Goal: Task Accomplishment & Management: Complete application form

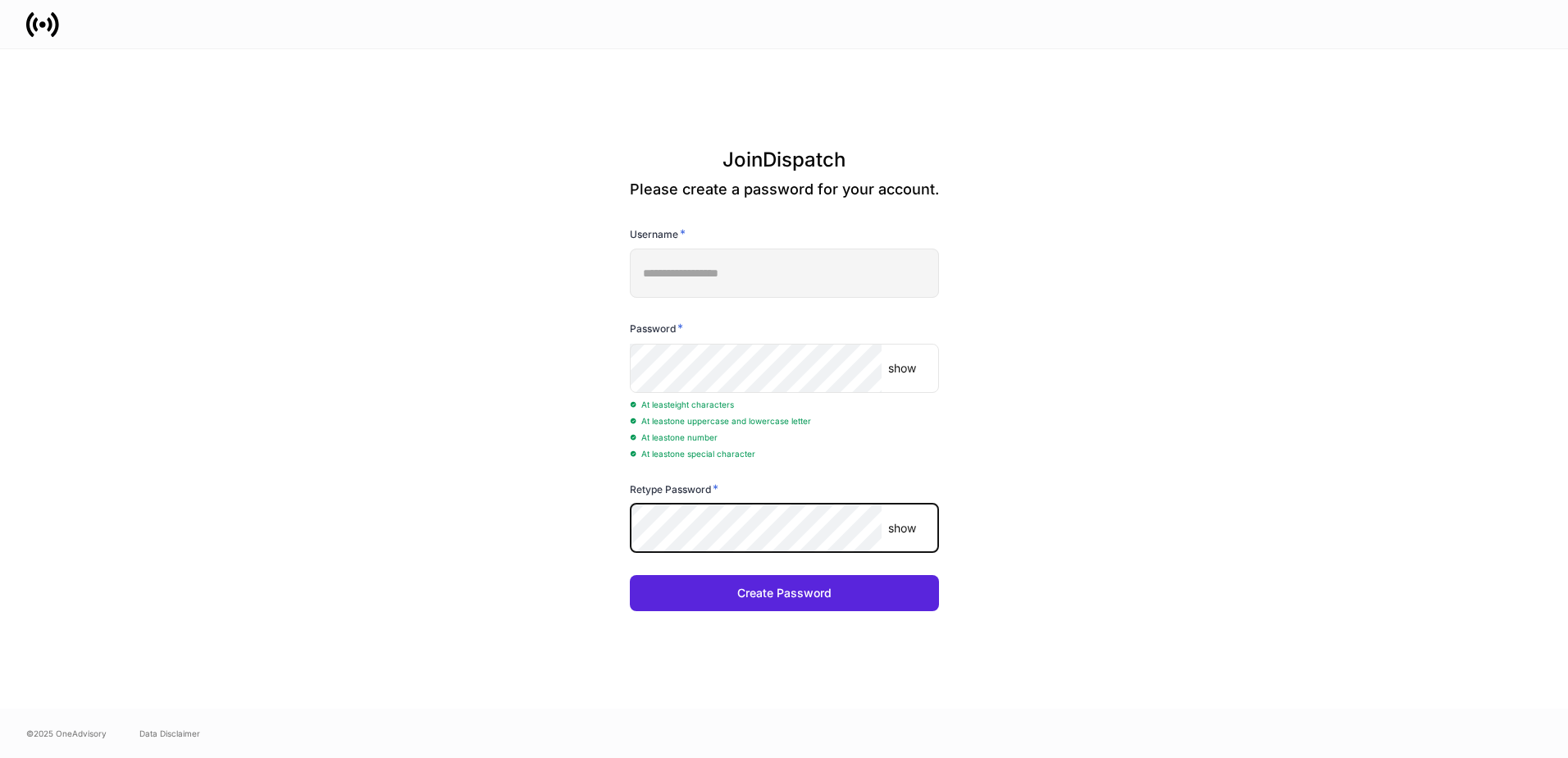
click at [630, 574] on button "Create Password" at bounding box center [784, 592] width 310 height 36
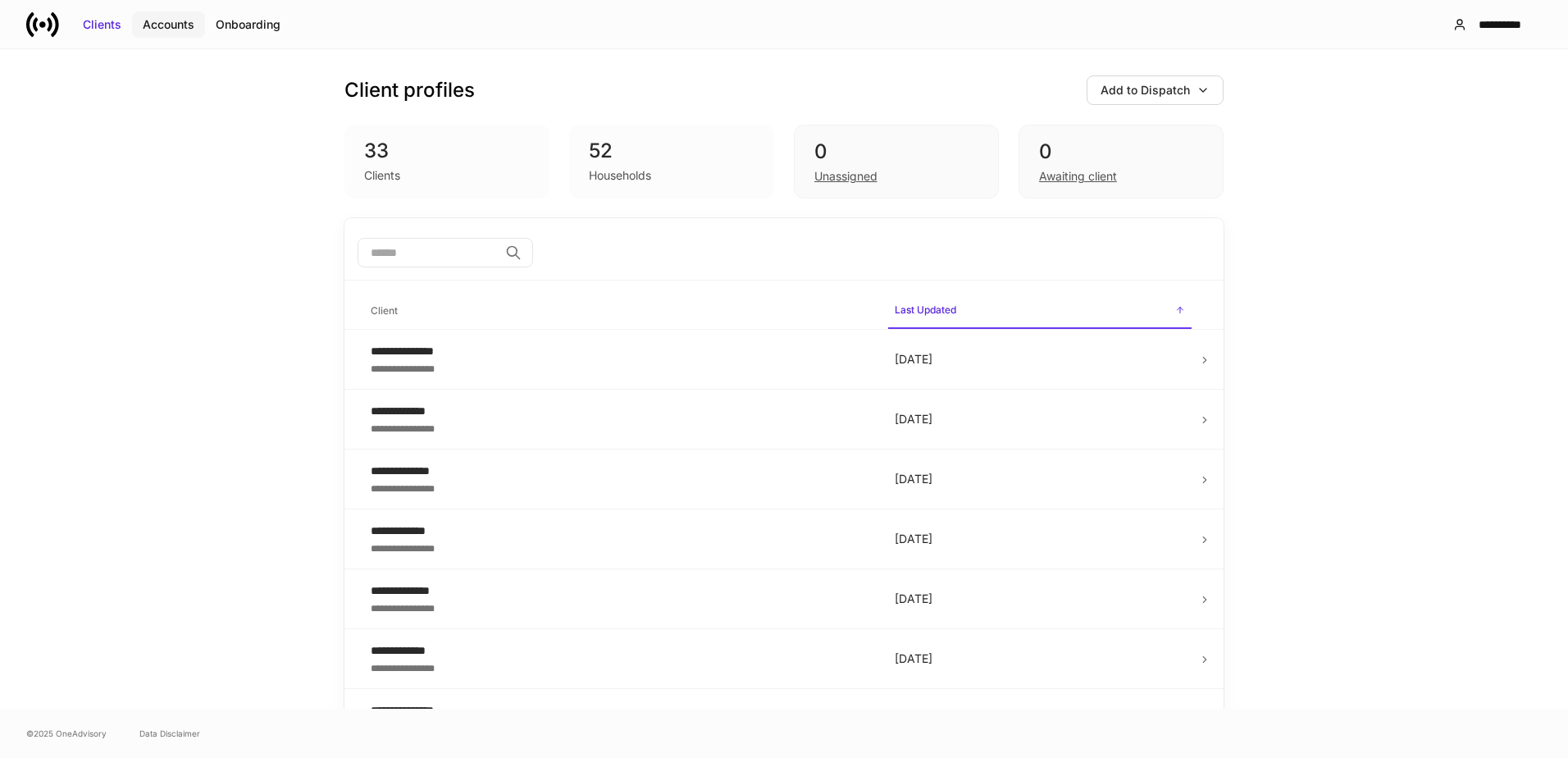
click at [172, 23] on div "Accounts" at bounding box center [168, 24] width 51 height 16
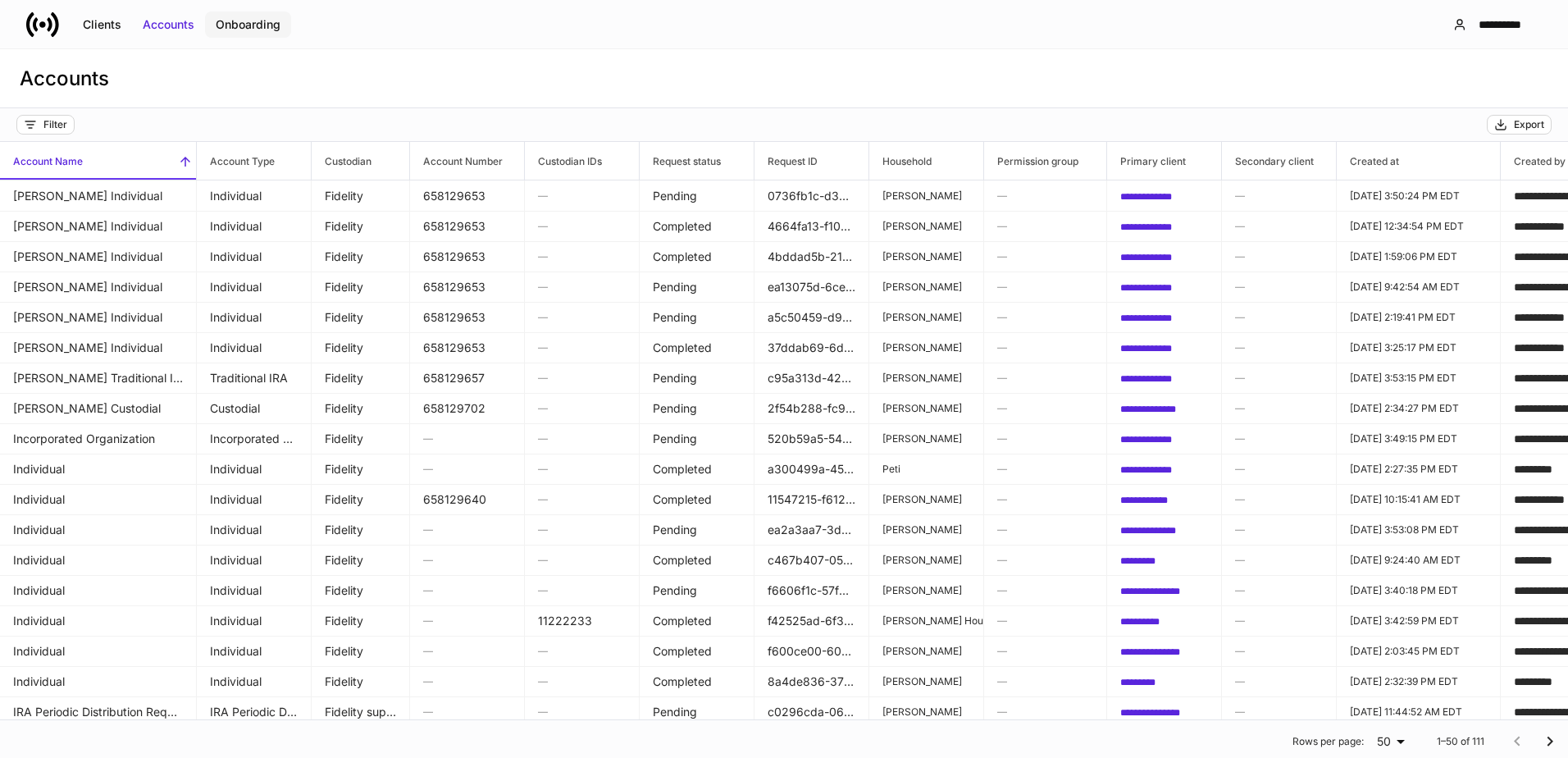
click at [251, 20] on div "Onboarding" at bounding box center [248, 24] width 65 height 16
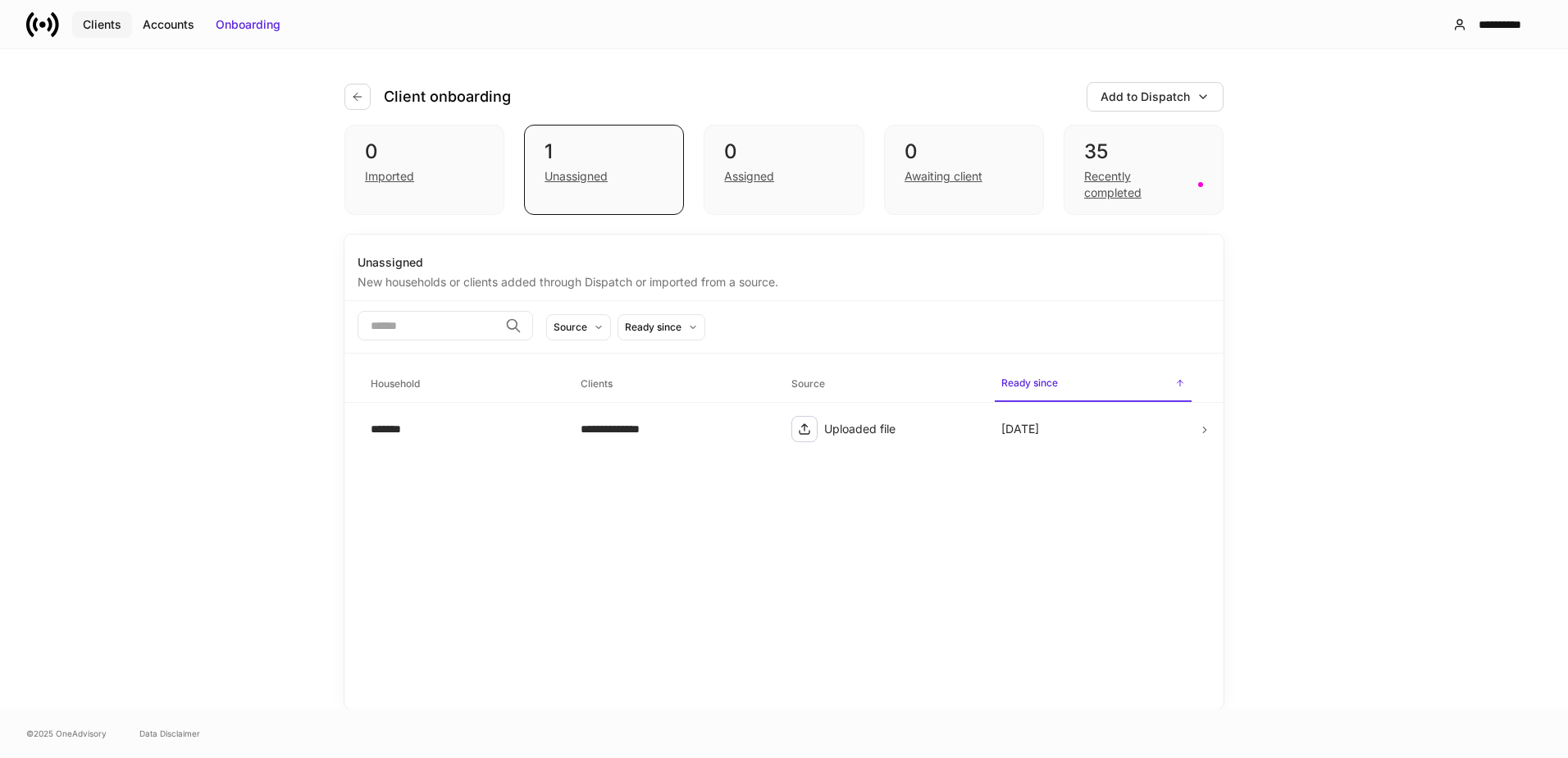
click at [91, 22] on div "Clients" at bounding box center [103, 24] width 39 height 16
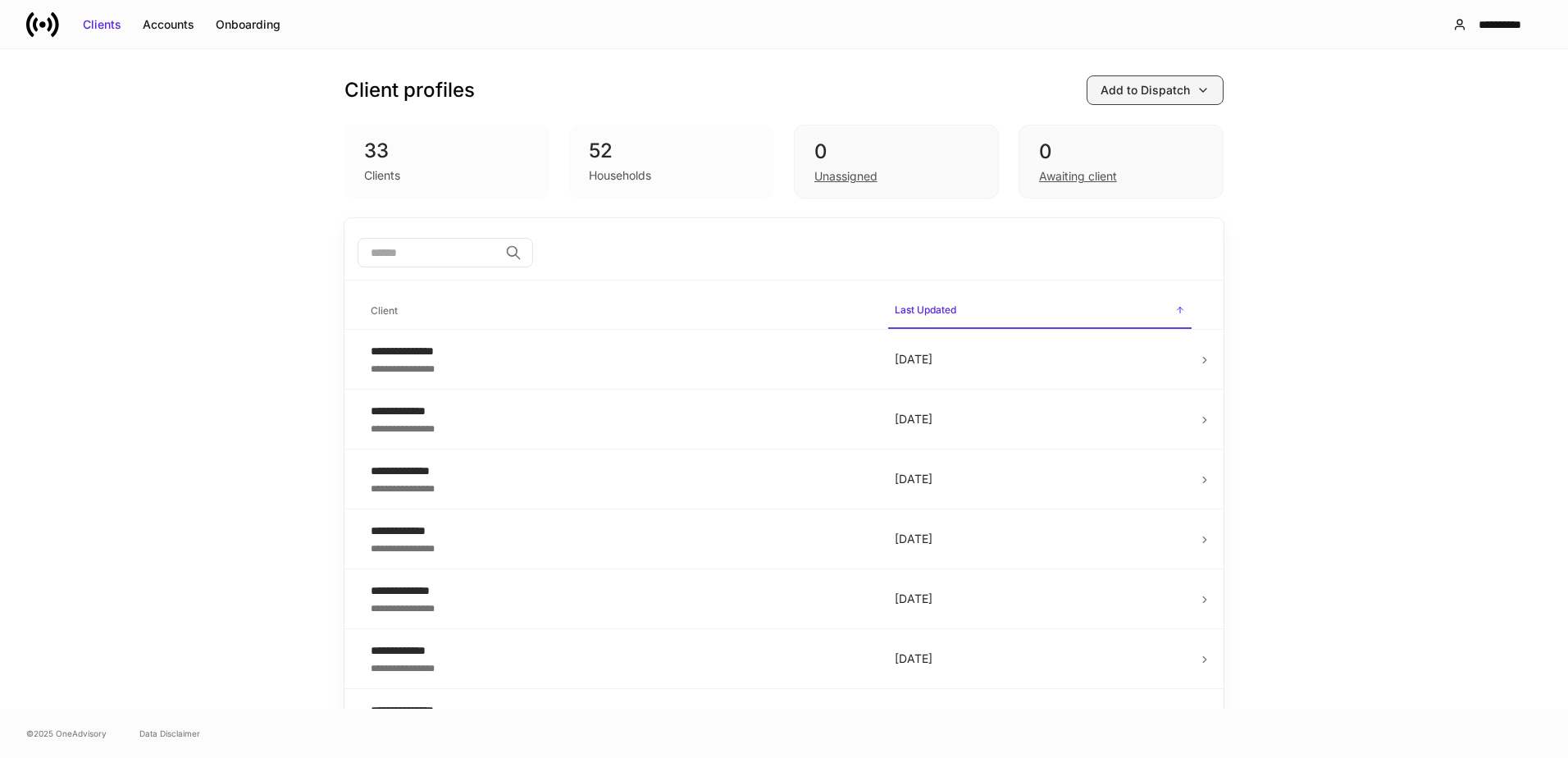
click at [1205, 91] on button "Add to Dispatch" at bounding box center [1156, 90] width 137 height 30
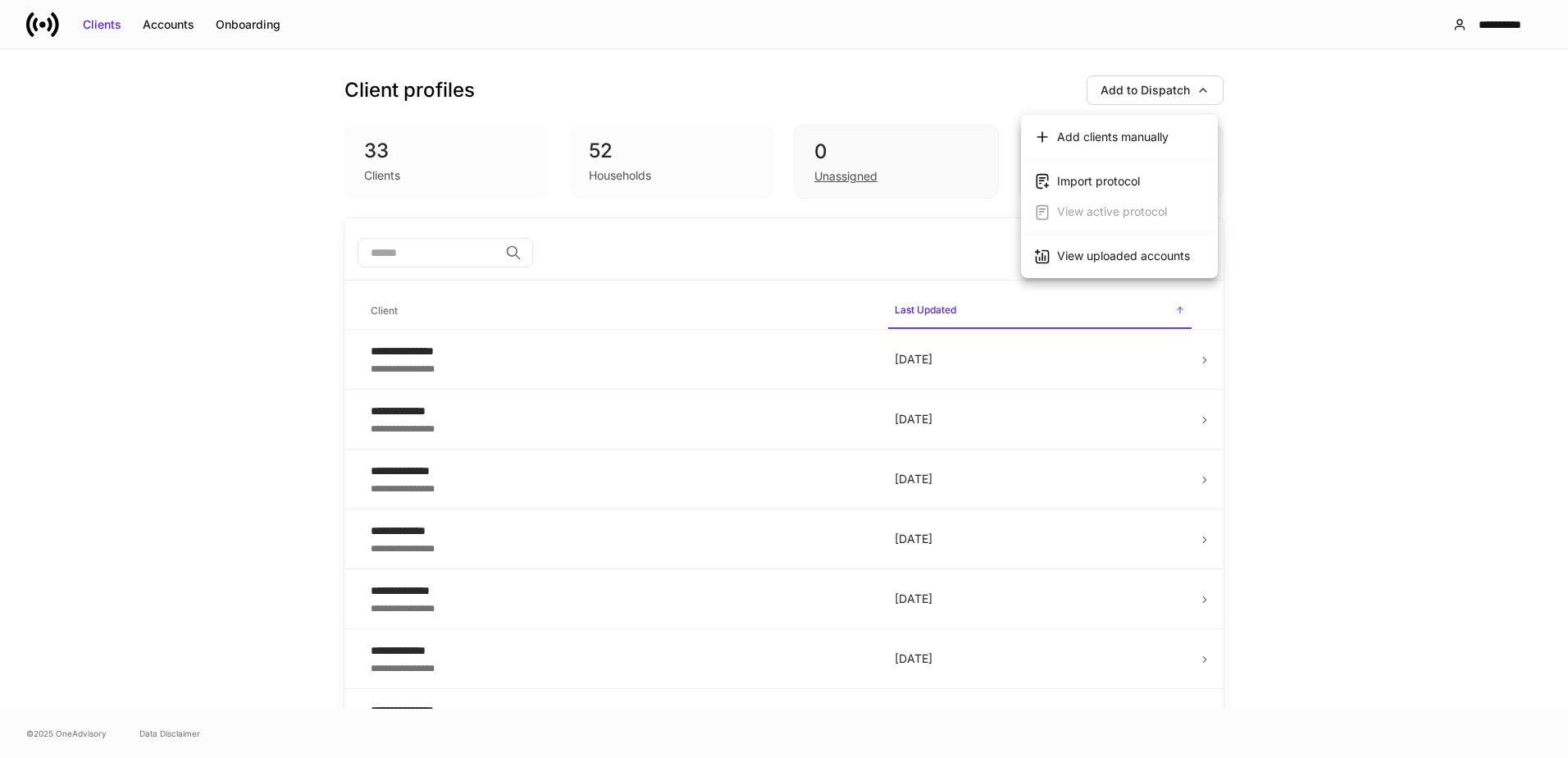
click at [1480, 277] on div at bounding box center [784, 379] width 1568 height 758
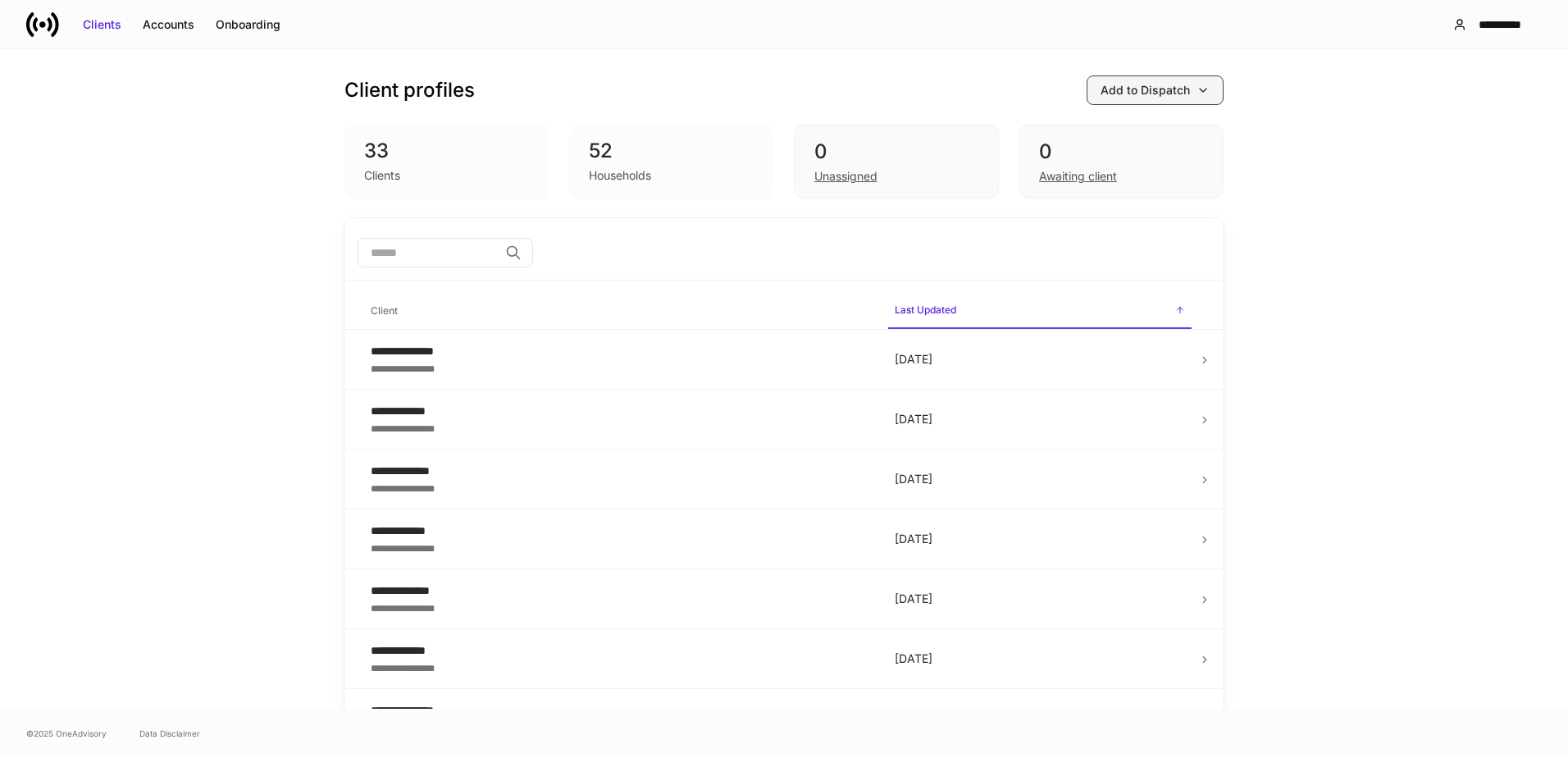
click at [1186, 91] on div "Add to Dispatch" at bounding box center [1155, 90] width 109 height 16
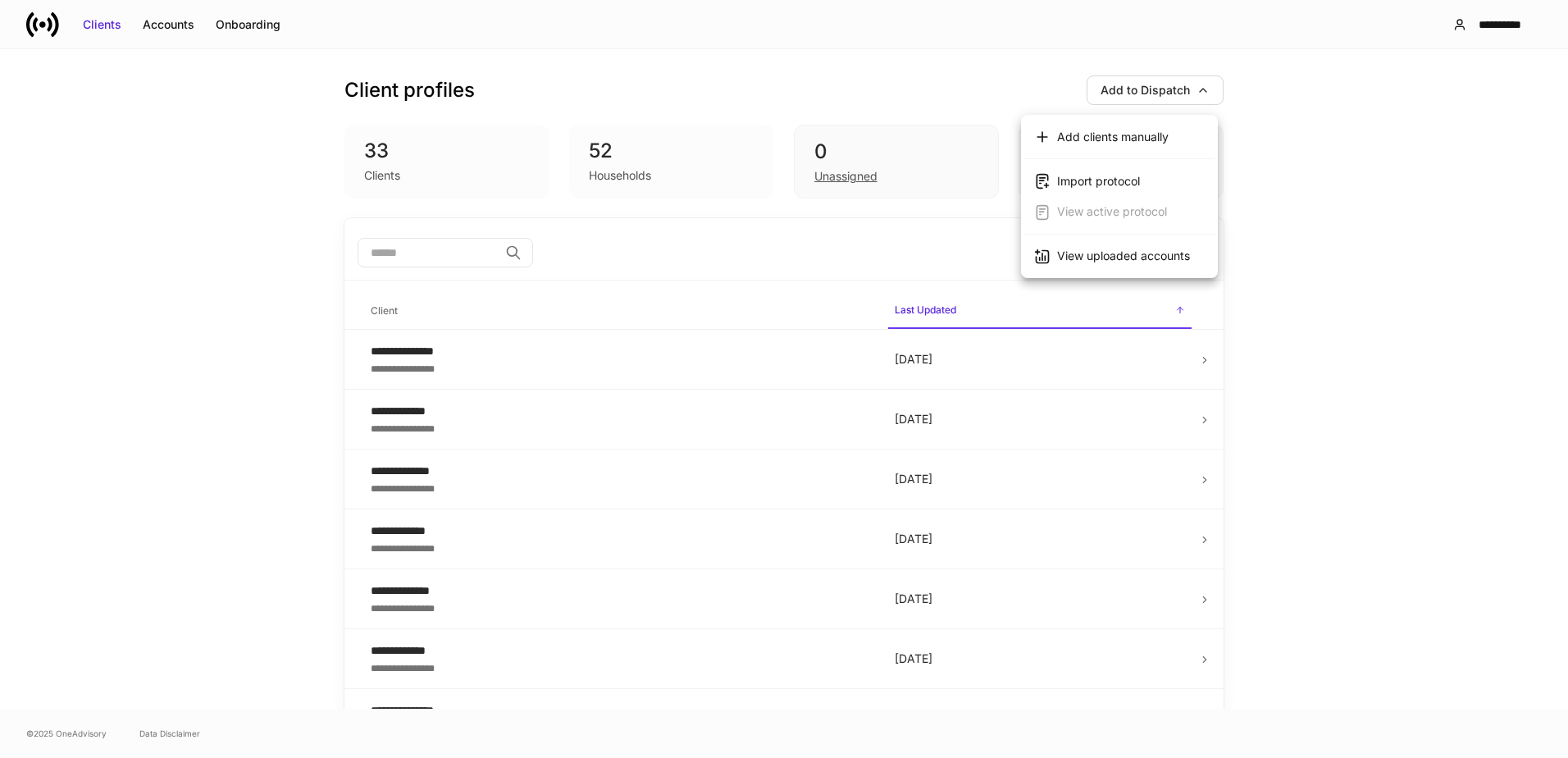
drag, startPoint x: 1541, startPoint y: 102, endPoint x: 1442, endPoint y: 67, distance: 105.0
click at [1538, 102] on div at bounding box center [784, 379] width 1568 height 758
click at [1462, 28] on icon "button" at bounding box center [1461, 25] width 14 height 14
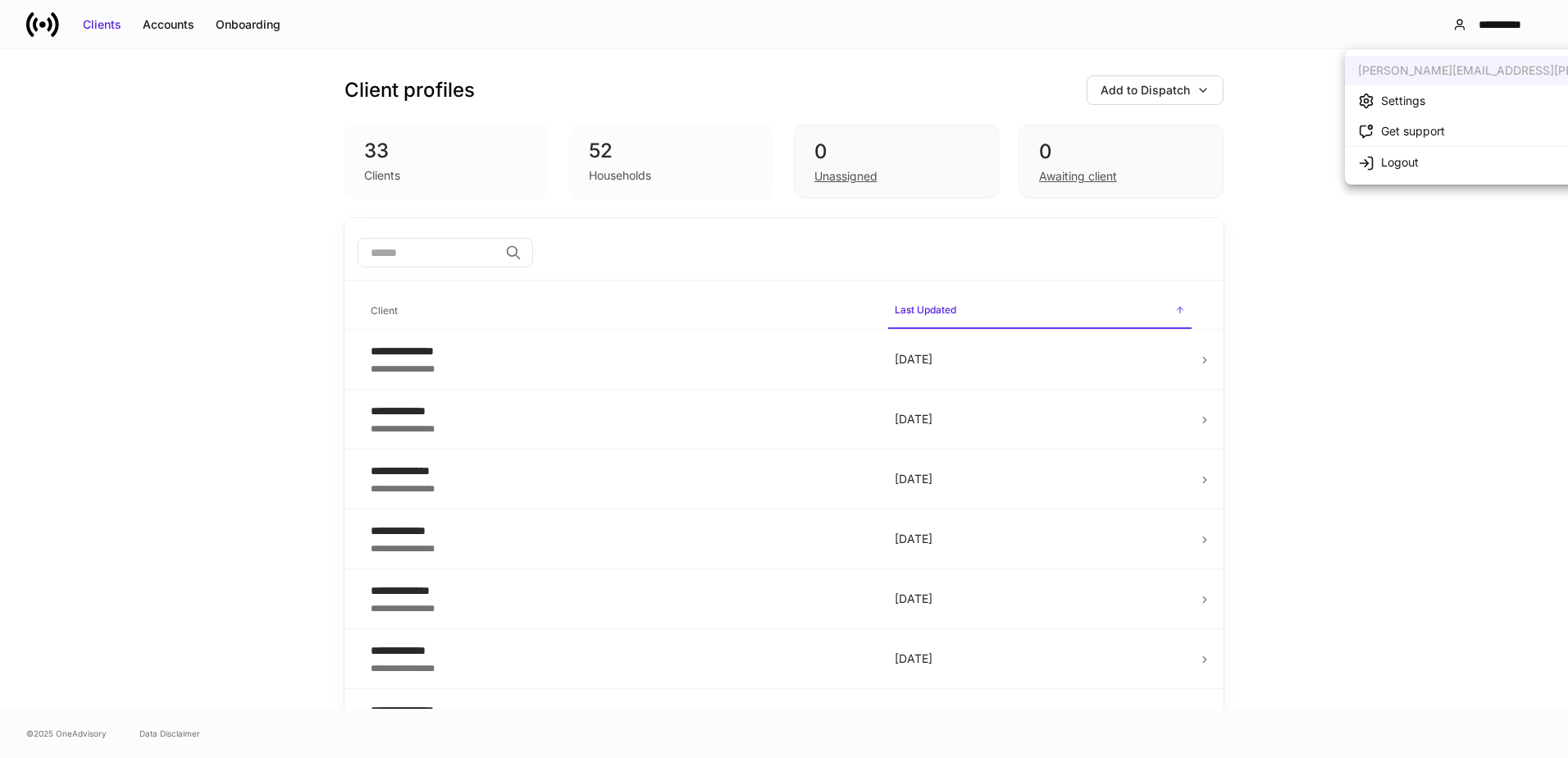
click at [1441, 24] on div at bounding box center [784, 379] width 1568 height 758
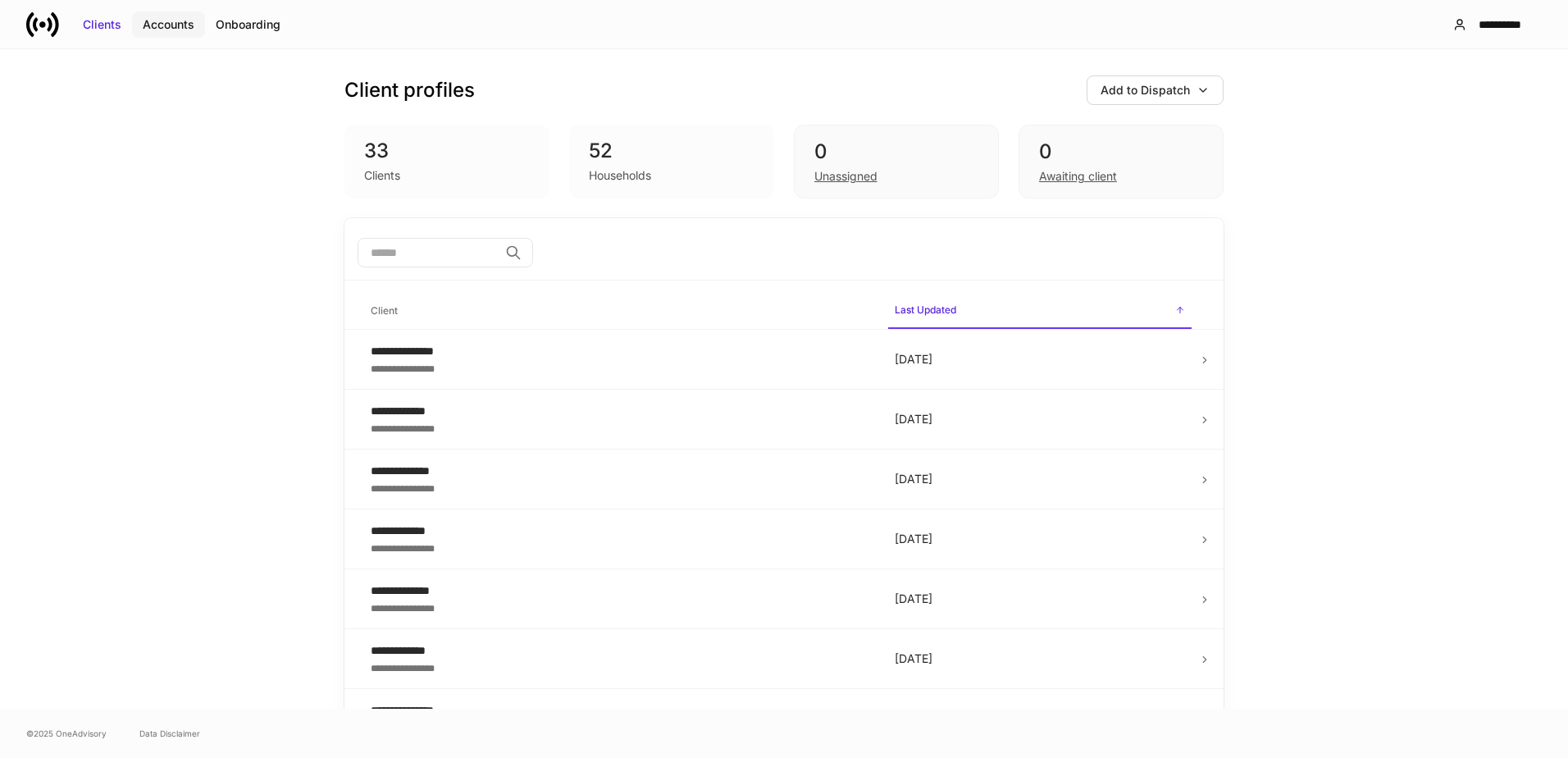
click at [140, 28] on button "Accounts" at bounding box center [168, 24] width 73 height 26
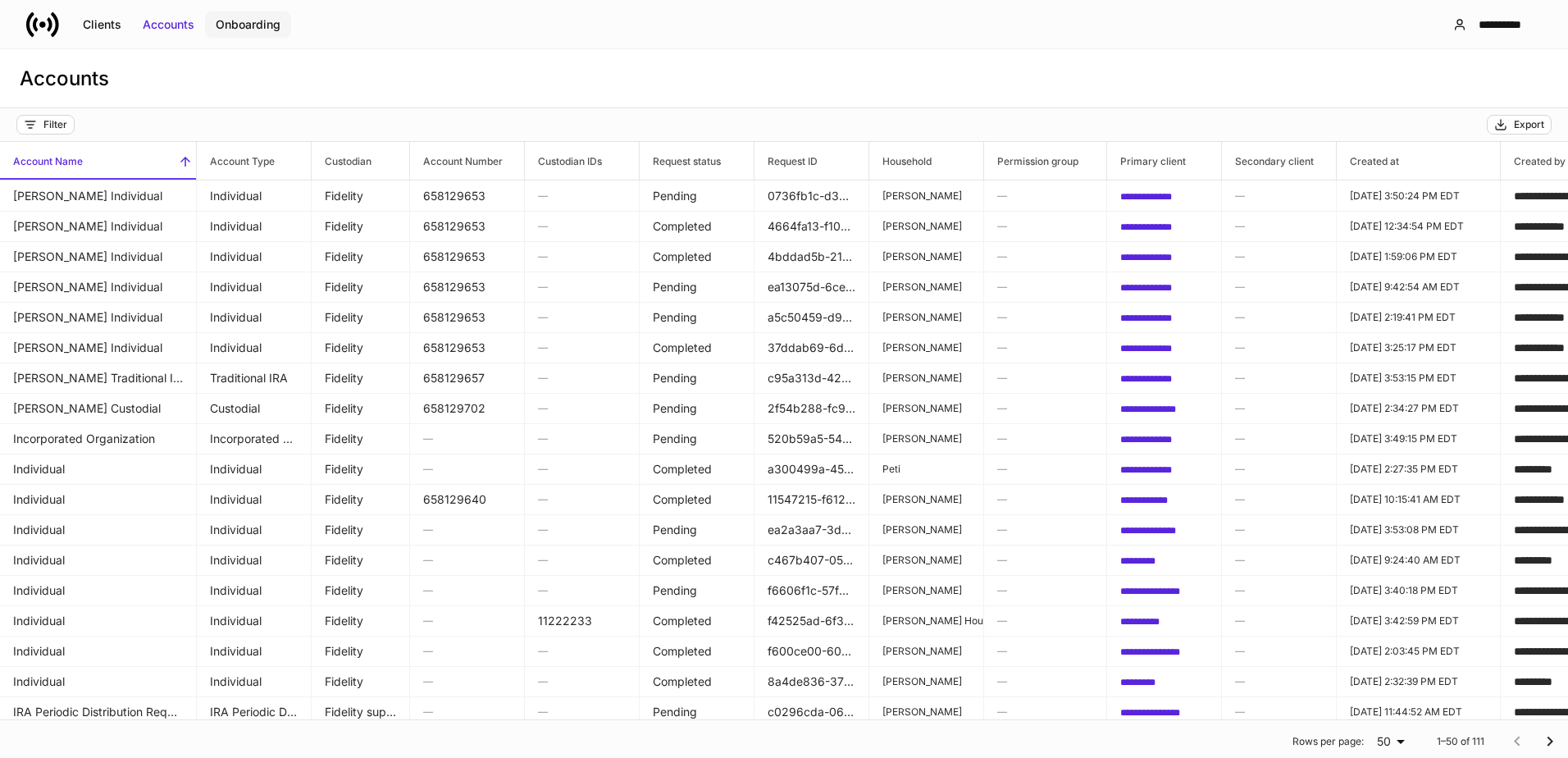
click at [228, 26] on div "Onboarding" at bounding box center [248, 24] width 65 height 16
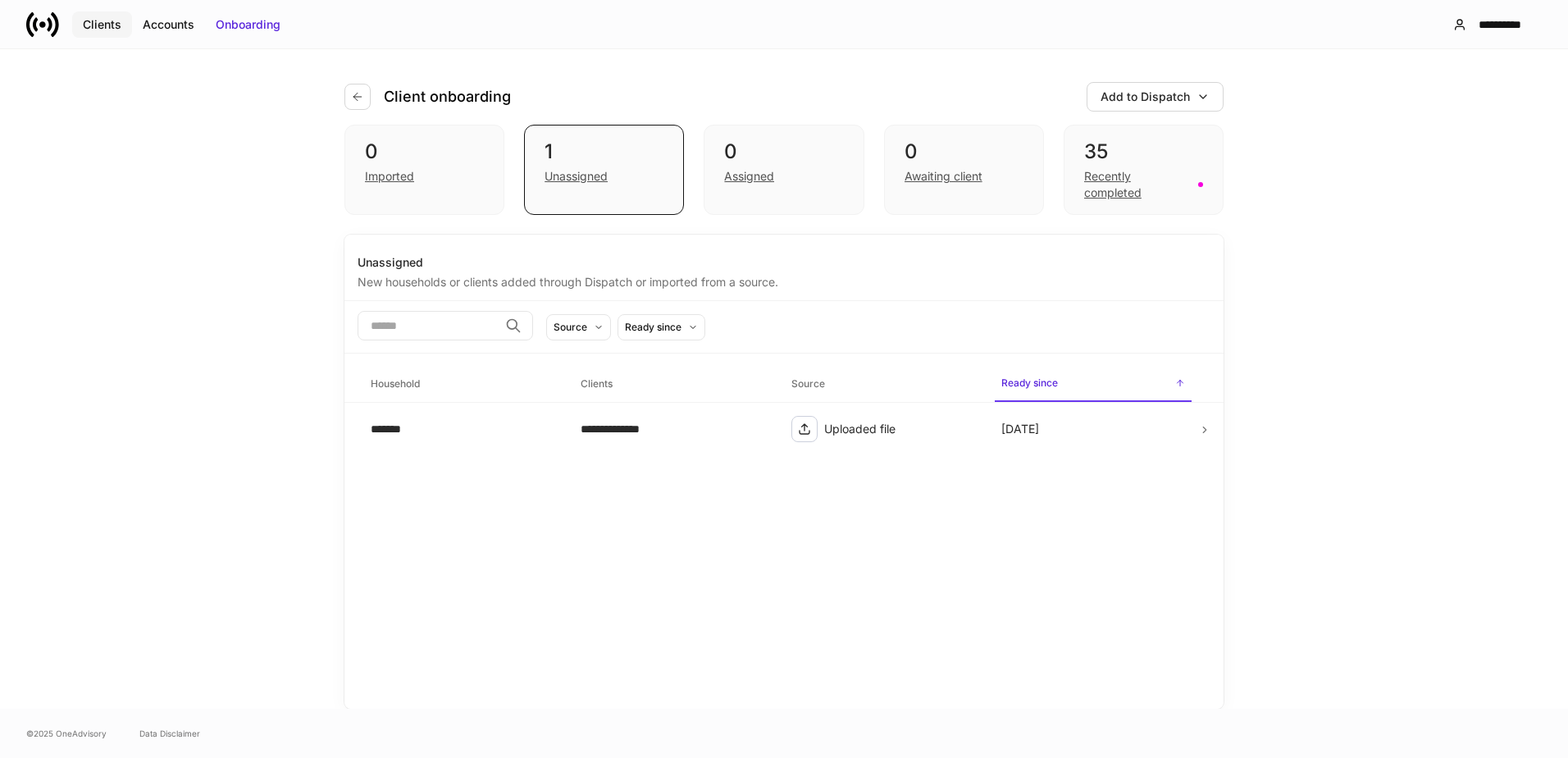
click at [109, 31] on div "Clients" at bounding box center [103, 24] width 39 height 16
